Goal: Navigation & Orientation: Understand site structure

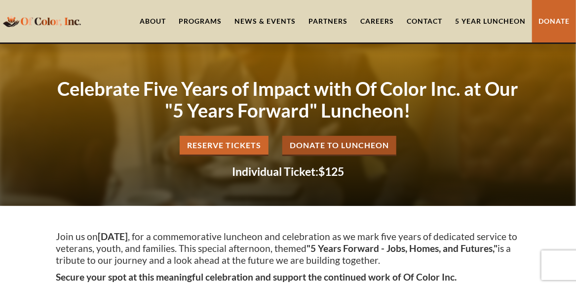
click at [156, 20] on link "About" at bounding box center [152, 21] width 39 height 42
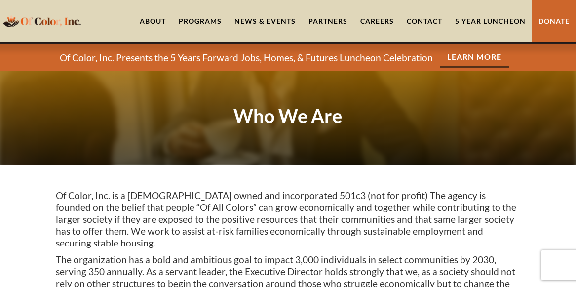
click at [201, 24] on div "Programs" at bounding box center [200, 21] width 43 height 10
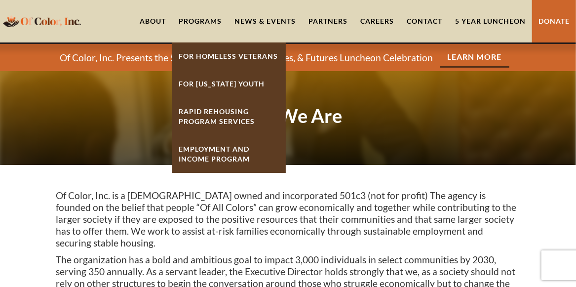
click at [391, 20] on link "Careers" at bounding box center [377, 21] width 46 height 42
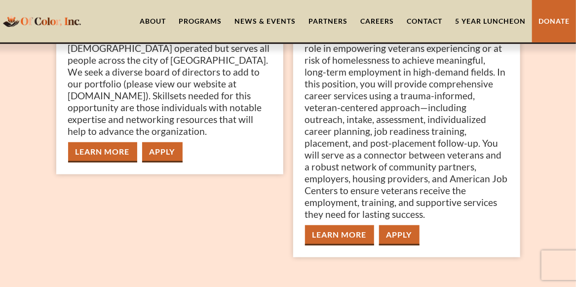
scroll to position [248, 0]
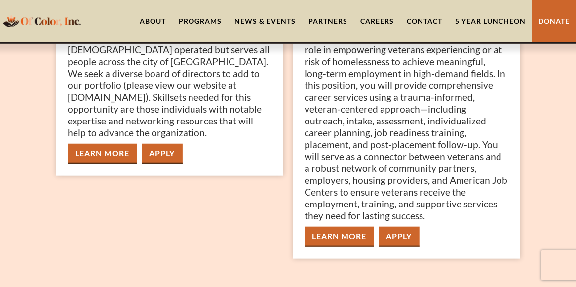
click at [330, 233] on link "Learn More" at bounding box center [339, 236] width 69 height 20
